Goal: Navigation & Orientation: Find specific page/section

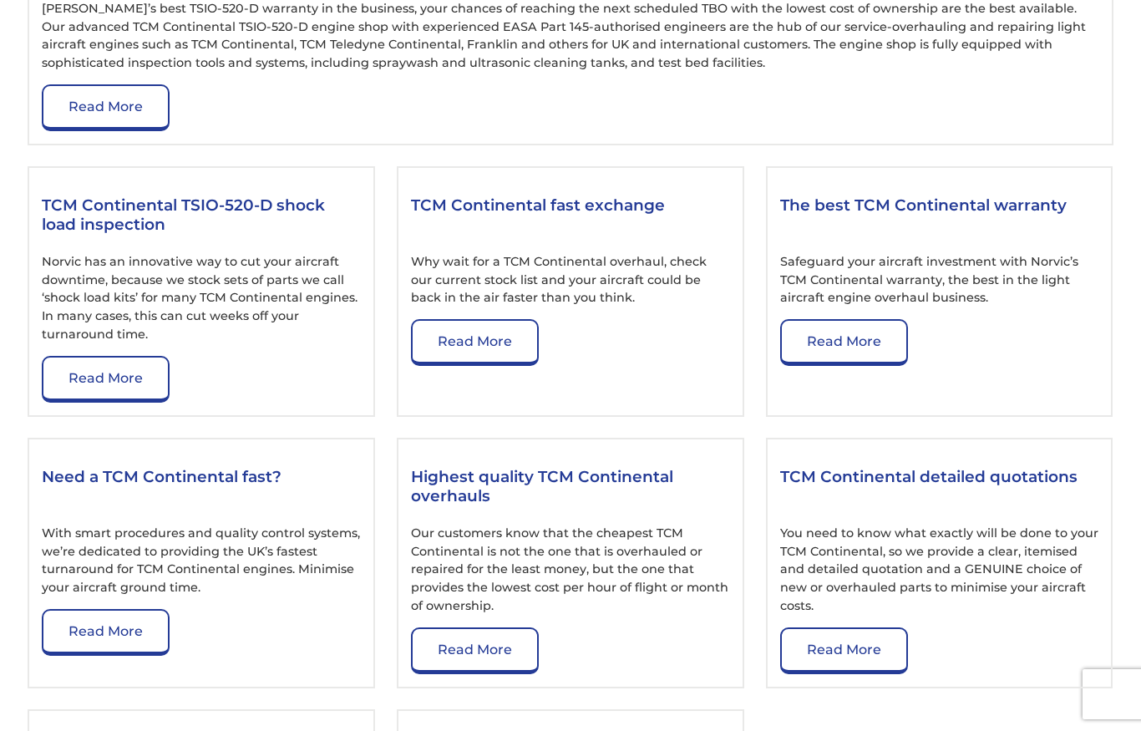
scroll to position [1998, 0]
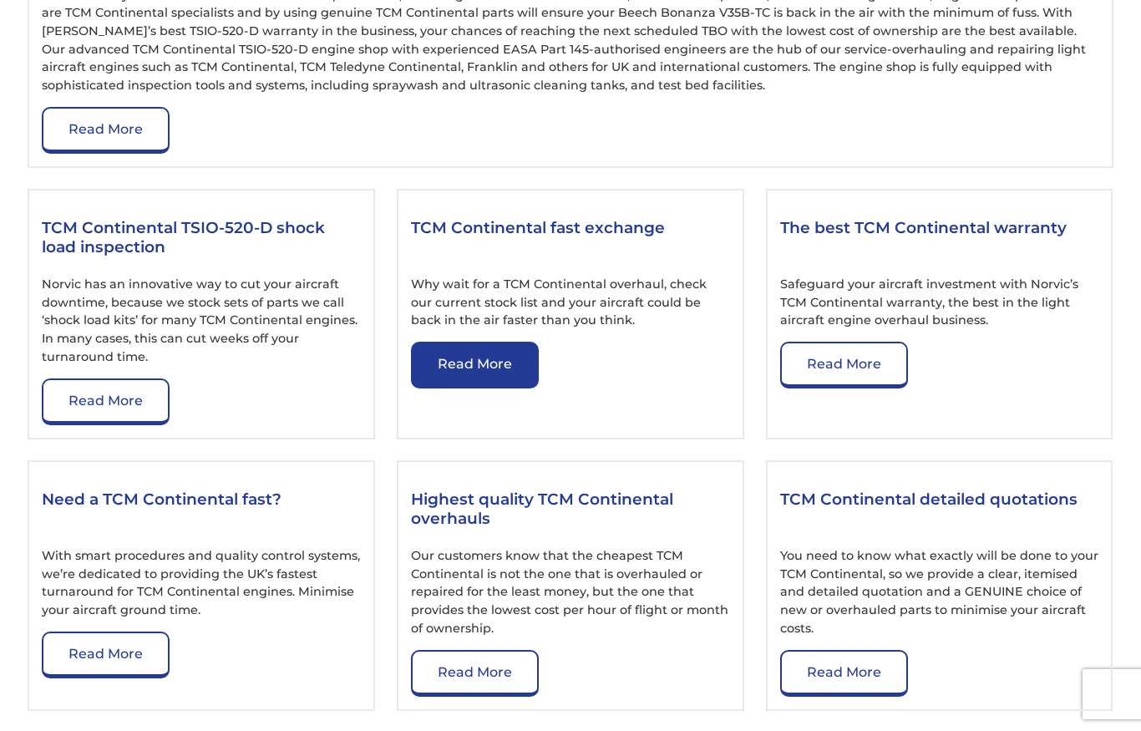
click at [506, 389] on link "Read More" at bounding box center [475, 365] width 128 height 47
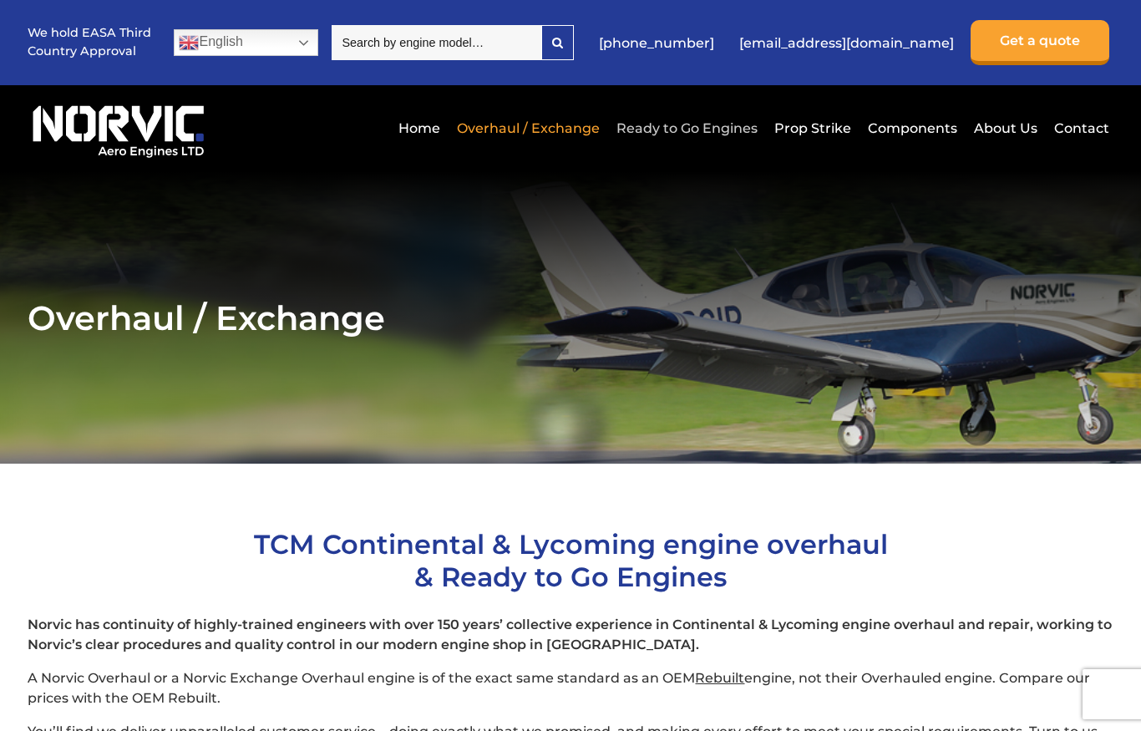
click at [693, 123] on link "Ready to Go Engines" at bounding box center [687, 128] width 150 height 41
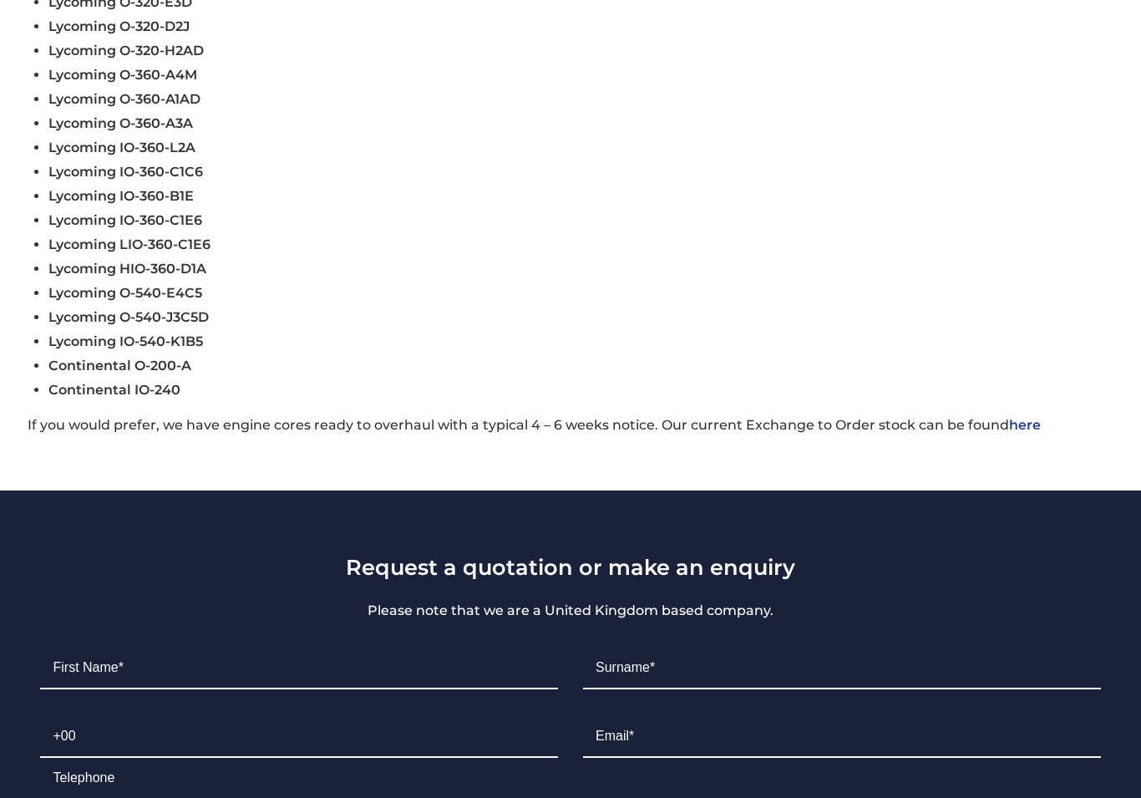
scroll to position [824, 0]
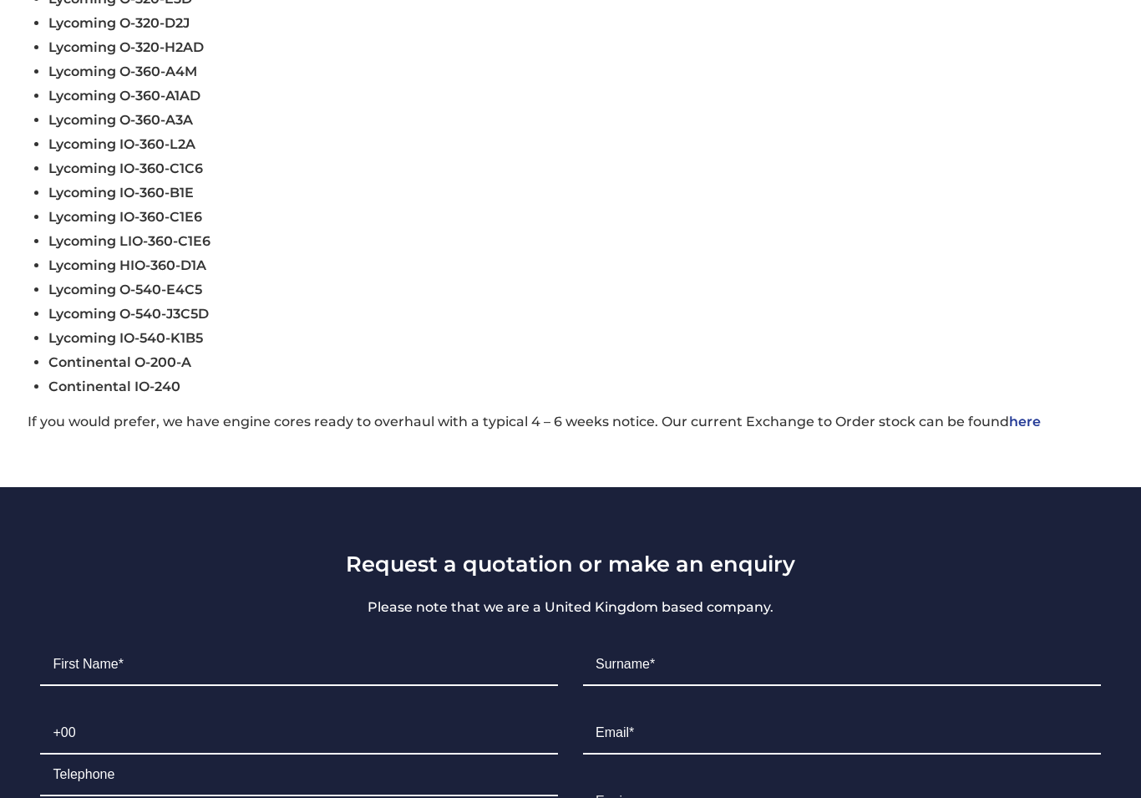
click at [1024, 430] on link "here" at bounding box center [1025, 422] width 32 height 16
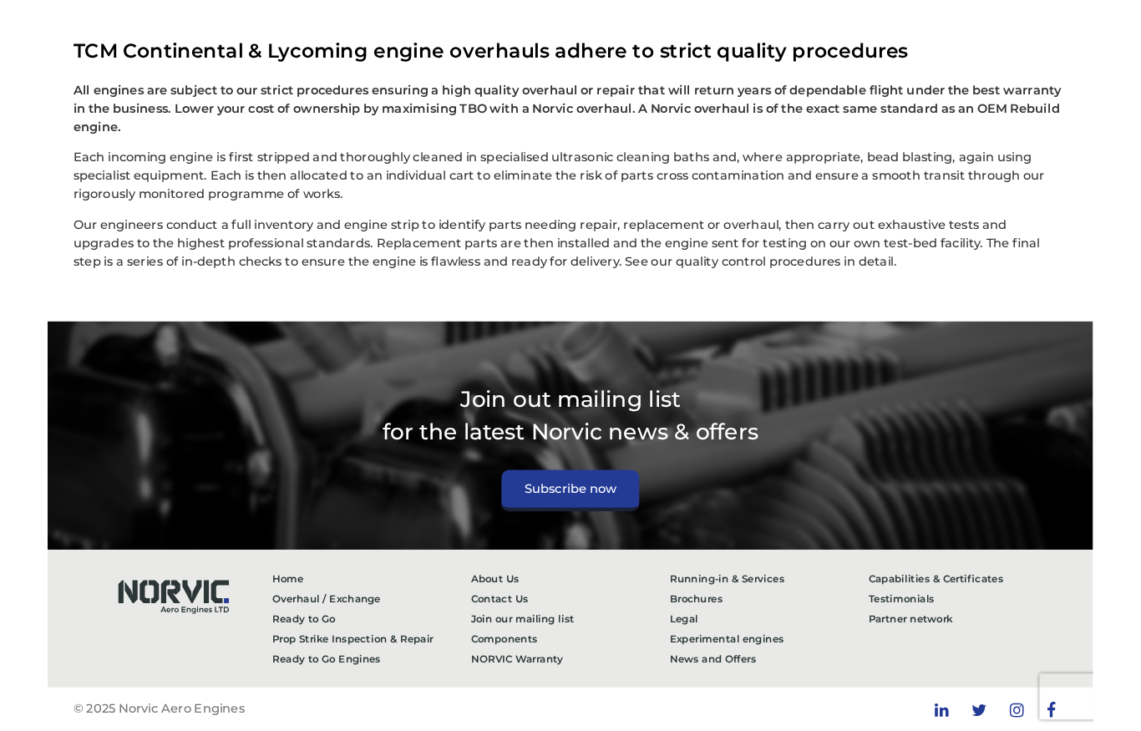
scroll to position [4478, 0]
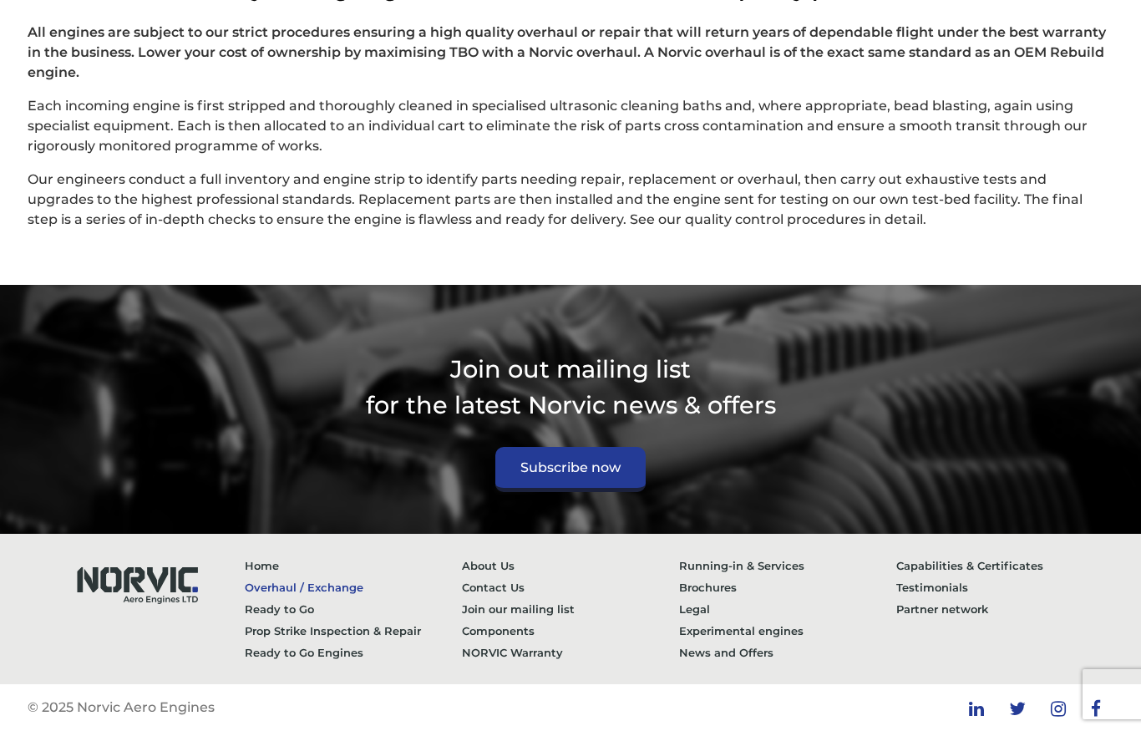
click at [277, 581] on link "Overhaul / Exchange" at bounding box center [353, 588] width 217 height 22
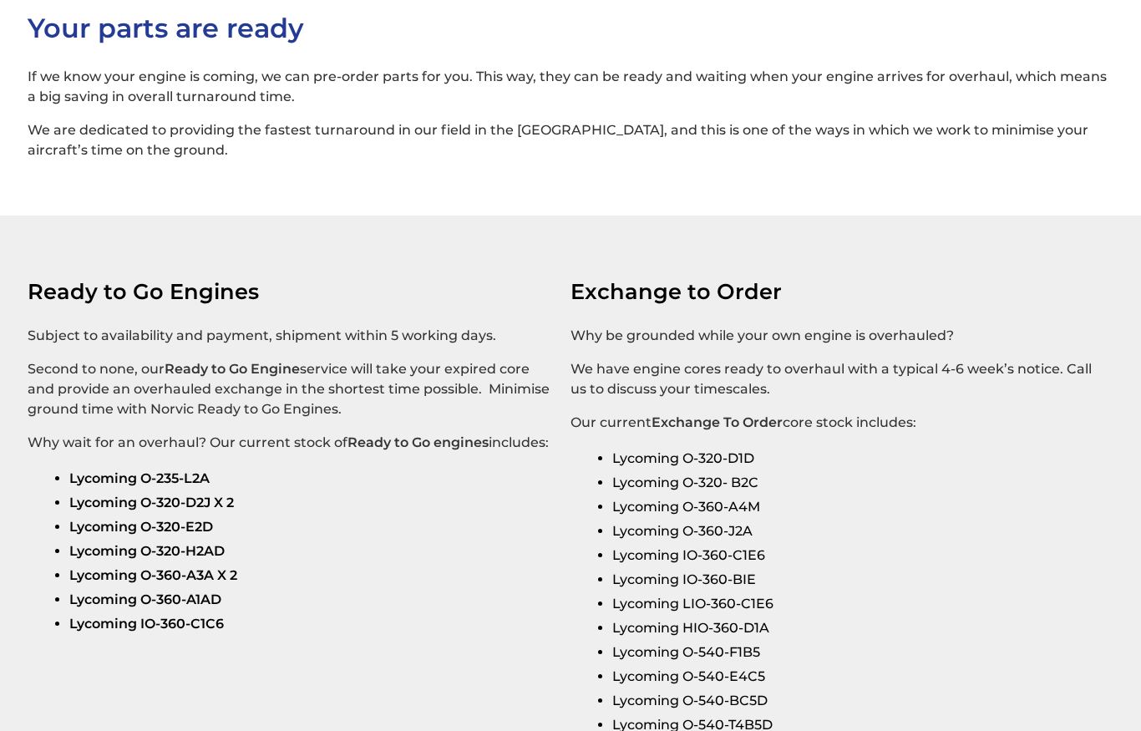
scroll to position [2545, 0]
